Goal: Task Accomplishment & Management: Use online tool/utility

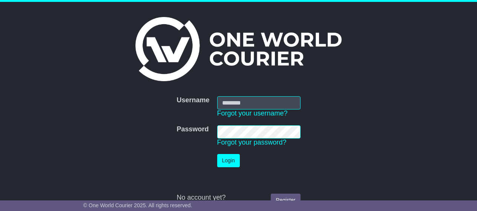
type input "*******"
click at [235, 162] on button "Login" at bounding box center [228, 160] width 23 height 13
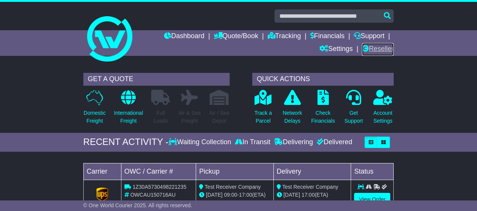
click at [378, 50] on link "Reseller" at bounding box center [378, 49] width 32 height 13
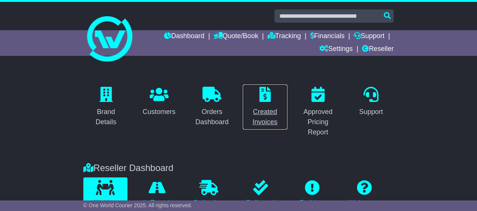
click at [271, 119] on div "Created Invoices" at bounding box center [265, 117] width 36 height 20
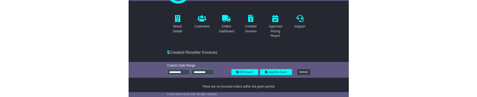
scroll to position [54, 0]
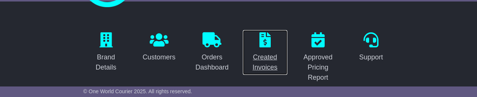
click at [261, 66] on div "Created Invoices" at bounding box center [265, 62] width 36 height 20
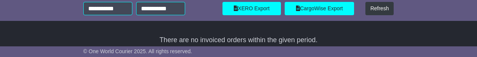
scroll to position [208, 0]
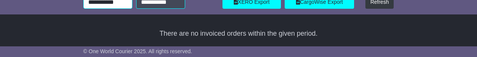
click at [95, 3] on input "**********" at bounding box center [107, 1] width 49 height 13
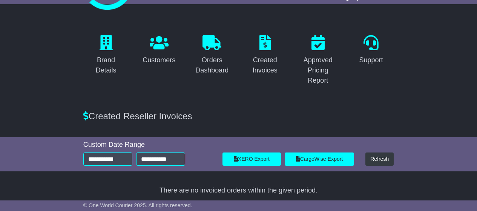
scroll to position [54, 0]
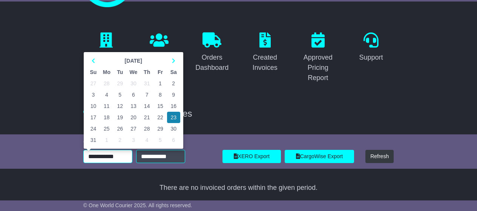
click at [92, 97] on input "**********" at bounding box center [107, 156] width 49 height 13
click at [146, 59] on th "August 2025" at bounding box center [133, 60] width 67 height 11
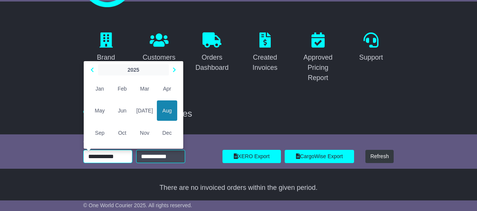
click at [134, 69] on th "2025" at bounding box center [133, 69] width 71 height 11
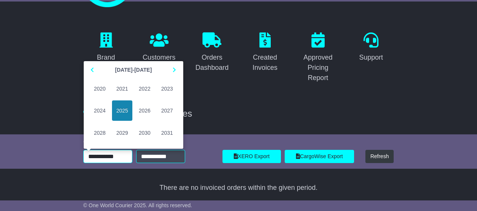
click at [102, 97] on span "2024" at bounding box center [99, 110] width 21 height 20
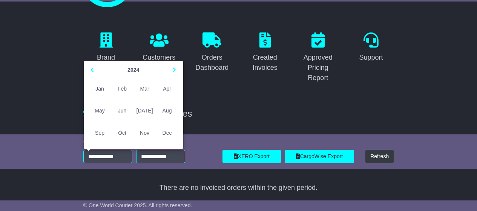
click at [210, 97] on div "**********" at bounding box center [148, 156] width 131 height 13
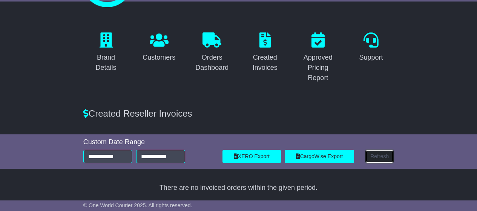
click at [384, 97] on button "Refresh" at bounding box center [379, 156] width 28 height 13
click at [104, 97] on input "**********" at bounding box center [107, 156] width 49 height 13
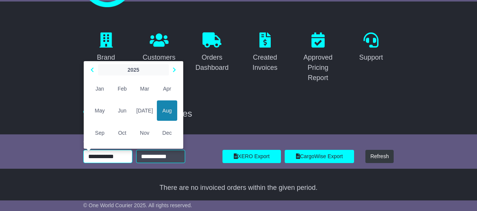
click at [139, 67] on th "2025" at bounding box center [133, 69] width 71 height 11
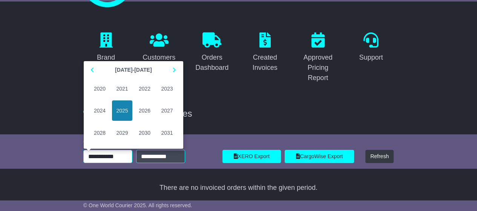
click at [92, 97] on span "2024" at bounding box center [99, 110] width 21 height 20
click at [102, 97] on span "May" at bounding box center [99, 110] width 21 height 20
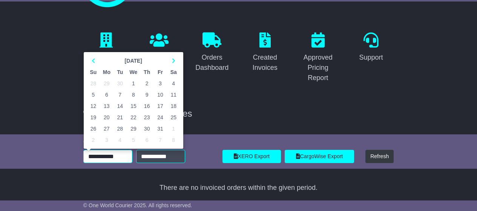
click at [93, 97] on td "19" at bounding box center [93, 117] width 13 height 11
type input "**********"
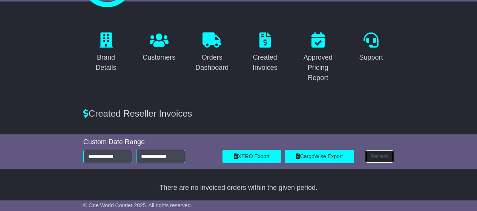
click at [376, 97] on button "Refresh" at bounding box center [379, 156] width 28 height 13
click at [371, 97] on button "Refresh" at bounding box center [379, 156] width 28 height 13
click at [376, 97] on button "Refresh" at bounding box center [379, 156] width 28 height 13
click at [385, 97] on button "Refresh" at bounding box center [379, 156] width 28 height 13
click at [384, 97] on button "Refresh" at bounding box center [379, 156] width 28 height 13
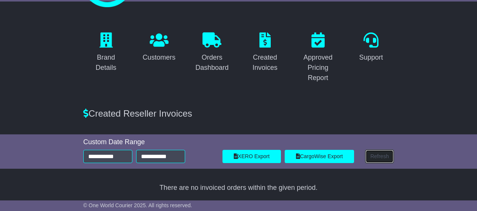
click at [376, 97] on button "Refresh" at bounding box center [379, 156] width 28 height 13
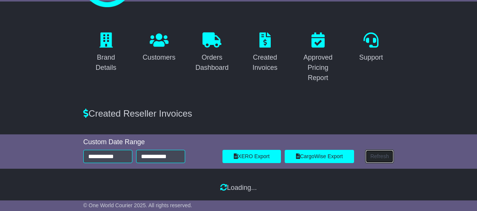
click at [376, 97] on button "Refresh" at bounding box center [379, 156] width 28 height 13
click at [388, 97] on button "Refresh" at bounding box center [379, 156] width 28 height 13
click at [381, 97] on button "Refresh" at bounding box center [379, 156] width 28 height 13
click at [246, 97] on div "Created Reseller Invoices" at bounding box center [238, 113] width 318 height 11
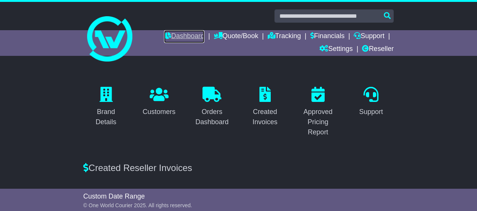
click at [171, 31] on link "Dashboard" at bounding box center [184, 36] width 40 height 13
